Goal: Contribute content: Contribute content

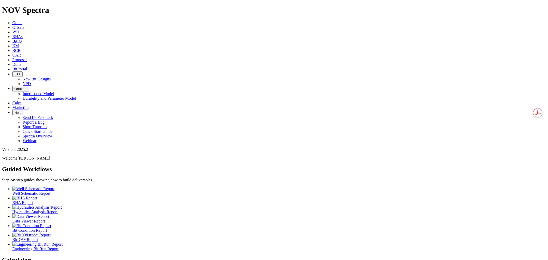
click at [21, 62] on span "Dulls" at bounding box center [16, 64] width 9 height 4
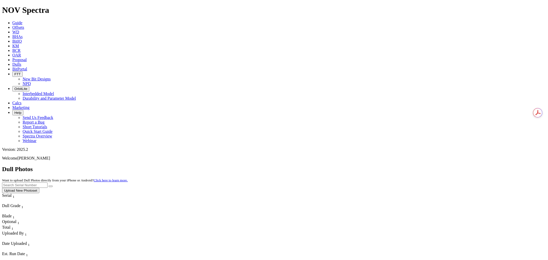
click at [48, 182] on input "text" at bounding box center [24, 184] width 45 height 5
click at [39, 188] on button "Upload New Photoset" at bounding box center [20, 190] width 37 height 5
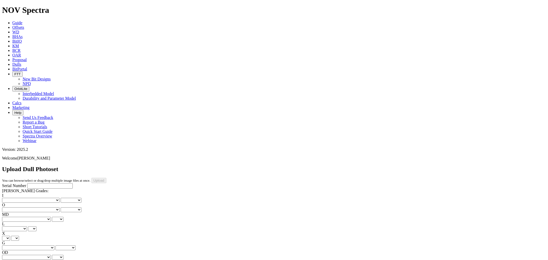
click at [35, 183] on div "Serial Number" at bounding box center [274, 185] width 544 height 5
click at [35, 183] on input "Serial Number" at bounding box center [49, 185] width 45 height 5
type input "A318911"
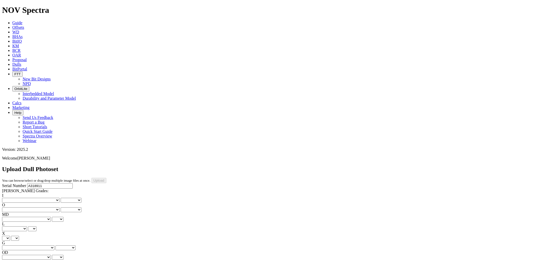
type input "9/8/25"
click at [16, 193] on div "I No lost, worn or damaged cutters 0 1 2 3 4 5 6 7 8 No diamond table left on a…" at bounding box center [274, 231] width 544 height 76
click at [19, 198] on select "No lost, worn or damaged cutters 0 1 2 3 4 5 6 7 8 No diamond table left on any…" at bounding box center [31, 200] width 58 height 5
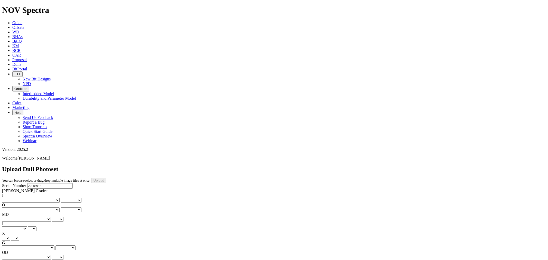
click at [19, 198] on select "No lost, worn or damaged cutters 0 1 2 3 4 5 6 7 8 No diamond table left on any…" at bounding box center [31, 200] width 58 height 5
click at [23, 198] on select "No lost, worn or damaged cutters 0 1 2 3 4 5 6 7 8 No diamond table left on any…" at bounding box center [31, 200] width 58 height 5
select select "number:1"
click at [10, 198] on select "No lost, worn or damaged cutters 0 1 2 3 4 5 6 7 8 No diamond table left on any…" at bounding box center [31, 200] width 58 height 5
select select "number:1"
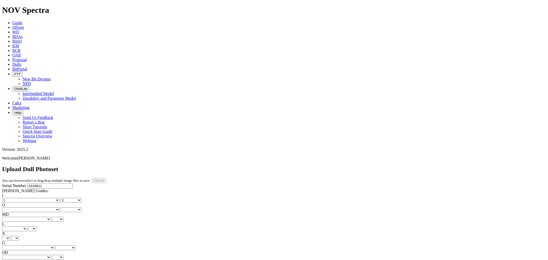
click at [56, 207] on select "No lost, worn or damaged cutters 0 1 2 3 4 5 6 7 8 No diamond table left on any…" at bounding box center [31, 209] width 58 height 5
select select "number:7"
click at [36, 207] on select "No lost, worn or damaged cutters 0 1 2 3 4 5 6 7 8 No diamond table left on any…" at bounding box center [31, 209] width 58 height 5
select select "number:7"
click at [16, 217] on select "BF - Bond Failure BT - Broken Teeth/Cutters BU - Balled Up Bit CR - Cored CT - …" at bounding box center [26, 219] width 49 height 5
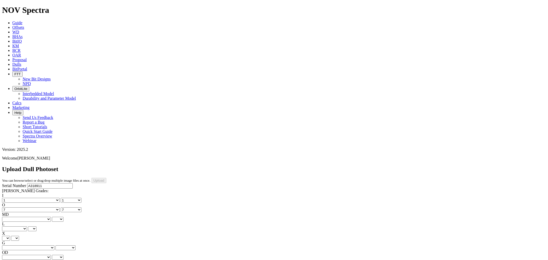
select select "string:RO"
click at [10, 217] on select "BF - Bond Failure BT - Broken Teeth/Cutters BU - Balled Up Bit CR - Cored CT - …" at bounding box center [26, 219] width 49 height 5
select select "string:RO"
drag, startPoint x: 44, startPoint y: 105, endPoint x: 48, endPoint y: 108, distance: 4.2
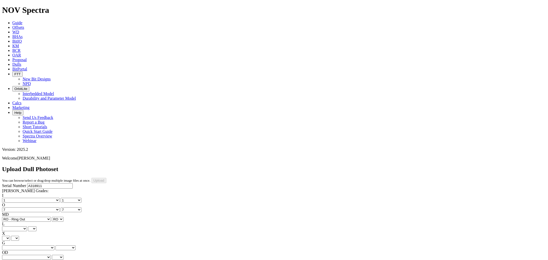
click at [27, 226] on select "A - All C - Cone G - Gauge N - Nose S - Shoulder T - Taper" at bounding box center [14, 228] width 25 height 5
select select "string:S"
click at [27, 226] on select "A - All C - Cone G - Gauge N - Nose S - Shoulder T - Taper" at bounding box center [14, 228] width 25 height 5
select select "string:S"
click at [10, 236] on select "X" at bounding box center [6, 238] width 8 height 5
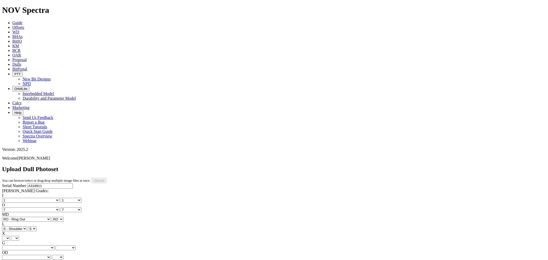
select select "string:X"
click at [10, 236] on select "X" at bounding box center [6, 238] width 8 height 5
select select "string:X"
click at [44, 245] on select "Unknown I - In Gauge 1 - 1/16 in Undergauge" 2 - 2/16 in Undergauge = ⅛ in" 8 -…" at bounding box center [28, 247] width 52 height 5
select select "string:8"
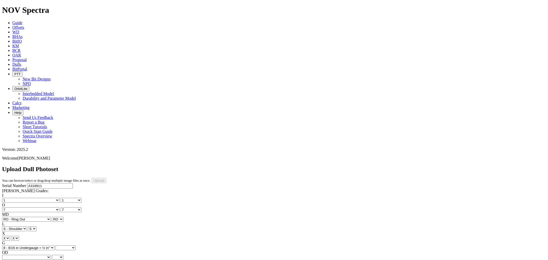
click at [36, 245] on select "Unknown I - In Gauge 1 - 1/16 in Undergauge" 2 - 2/16 in Undergauge = ⅛ in" 8 -…" at bounding box center [28, 247] width 52 height 5
select select "string:8"
click at [22, 255] on select "BF - Bond Failure BT - Broken Teeth/Cutters BU - Balled Up Bit CR - Cored CT - …" at bounding box center [26, 257] width 49 height 5
select select "string:BT"
click at [10, 255] on select "BF - Bond Failure BT - Broken Teeth/Cutters BU - Balled Up Bit CR - Cored CT - …" at bounding box center [26, 257] width 49 height 5
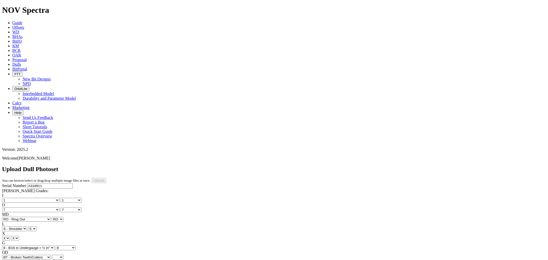
select select "string:BT"
drag, startPoint x: 51, startPoint y: 140, endPoint x: 51, endPoint y: 136, distance: 3.3
select select "string:_"
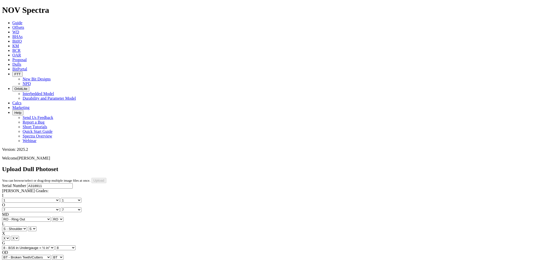
select select "string:_"
